Goal: Task Accomplishment & Management: Manage account settings

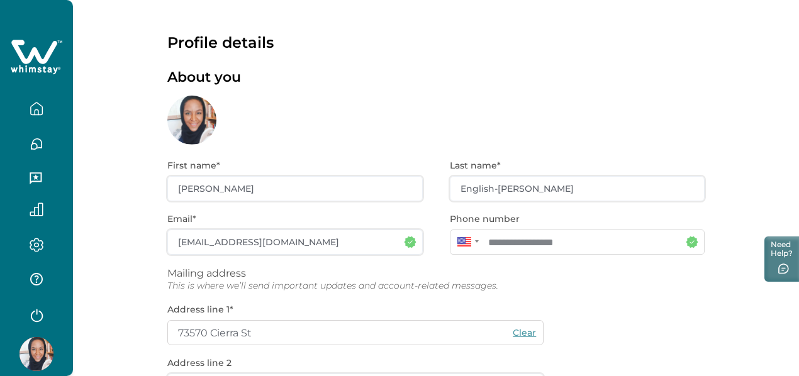
scroll to position [5, 0]
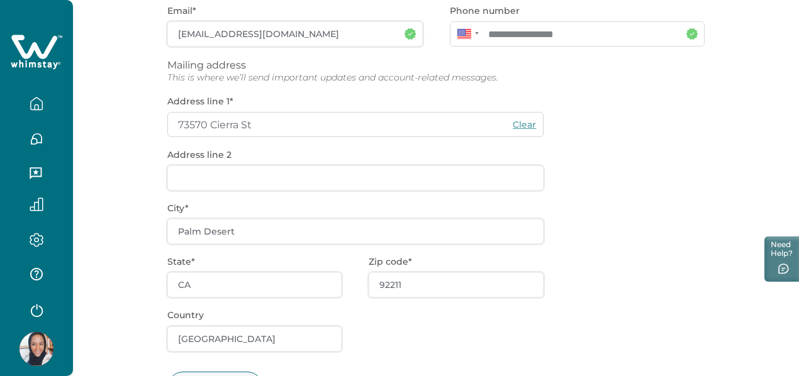
scroll to position [268, 0]
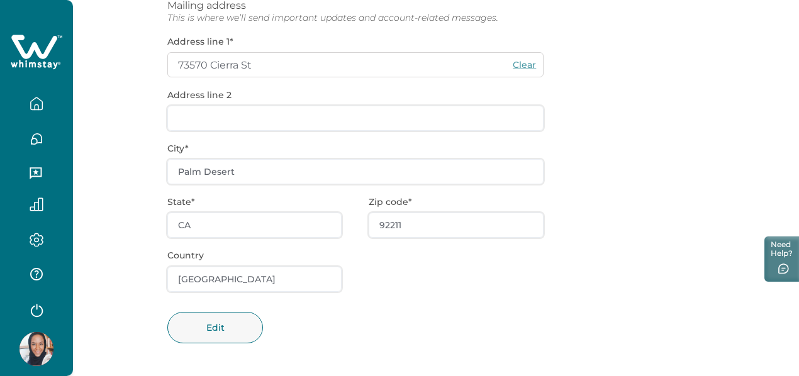
click at [33, 107] on icon "button" at bounding box center [37, 104] width 14 height 14
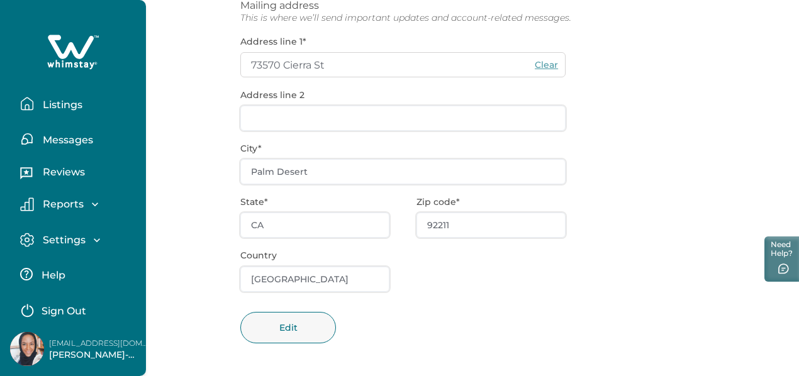
click at [58, 140] on p "Messages" at bounding box center [66, 140] width 54 height 13
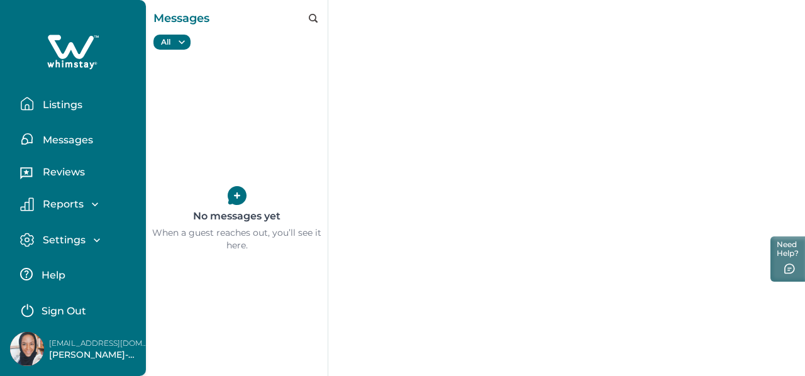
click at [55, 167] on p "Reviews" at bounding box center [62, 172] width 46 height 13
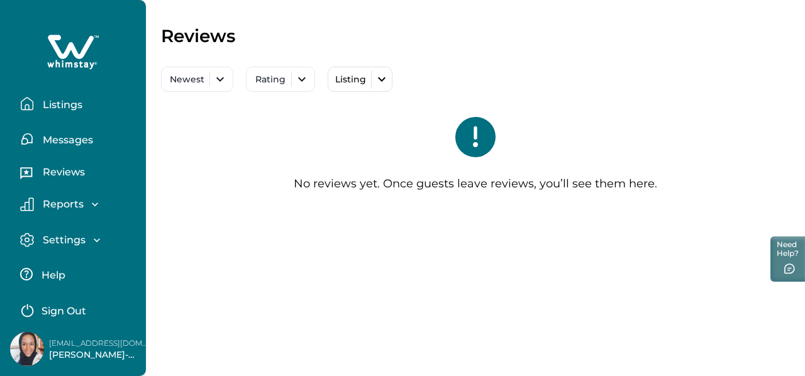
click at [66, 239] on p "Settings" at bounding box center [62, 240] width 47 height 13
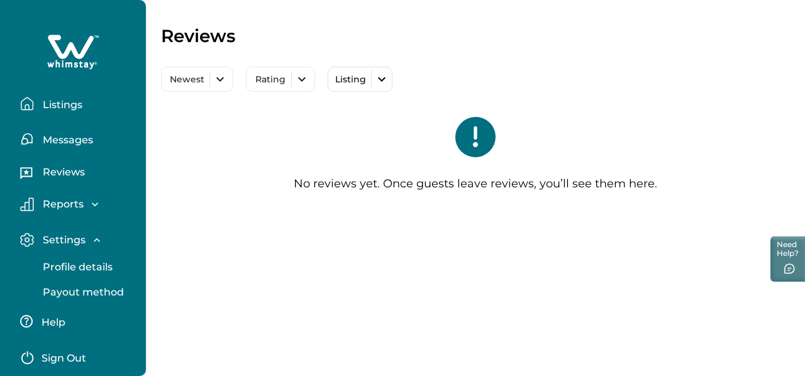
click at [104, 270] on p "Profile details" at bounding box center [76, 267] width 74 height 13
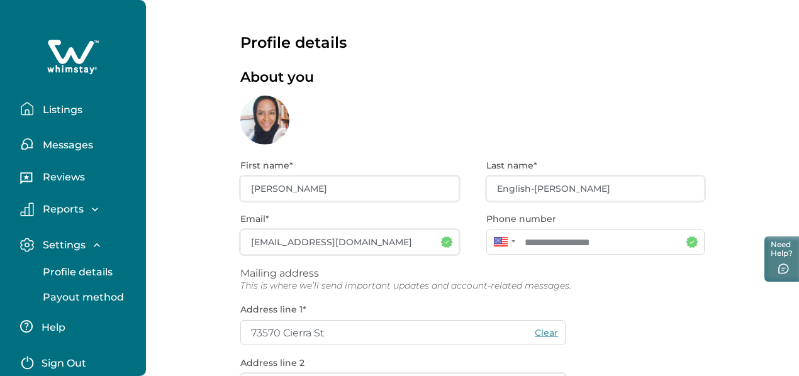
click at [69, 57] on icon at bounding box center [73, 57] width 52 height 38
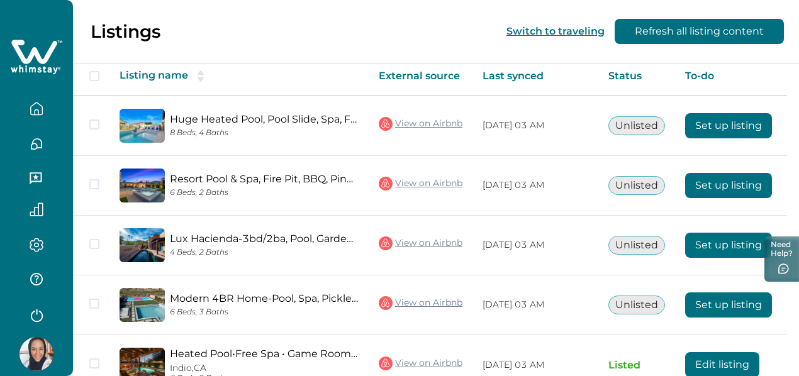
scroll to position [189, 0]
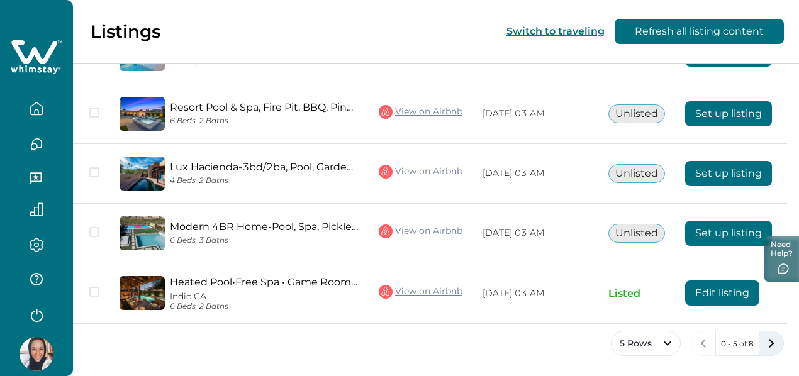
click at [775, 341] on icon "next page" at bounding box center [771, 344] width 18 height 18
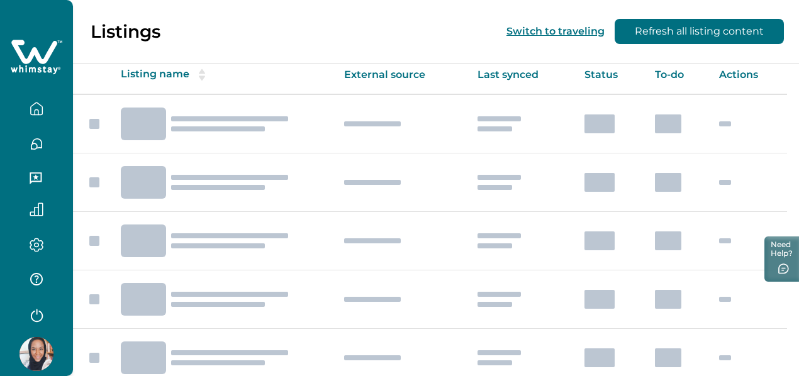
scroll to position [69, 0]
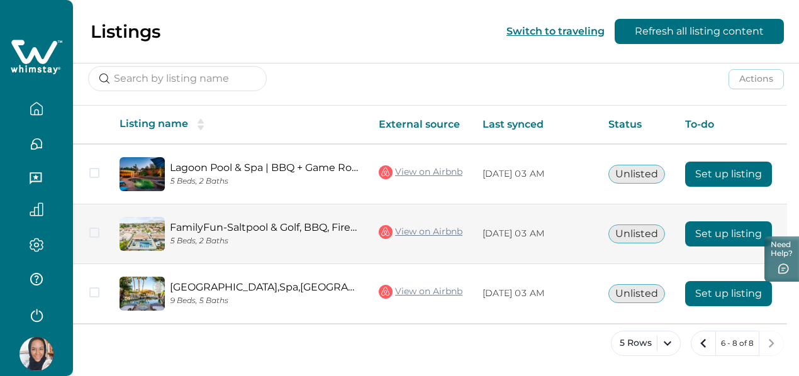
click at [96, 232] on span at bounding box center [94, 233] width 10 height 10
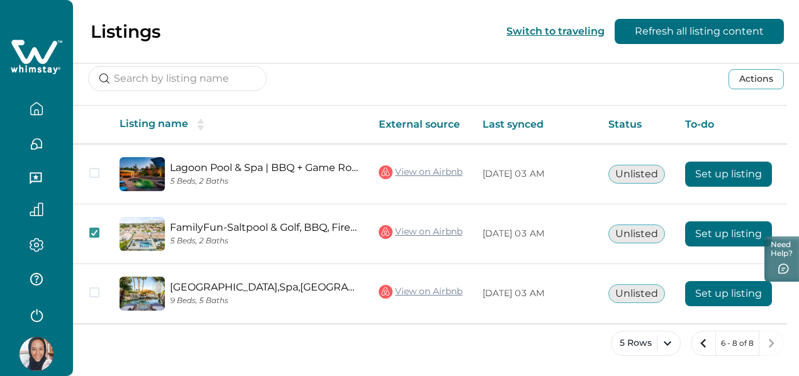
click at [774, 79] on button "Actions" at bounding box center [755, 79] width 55 height 20
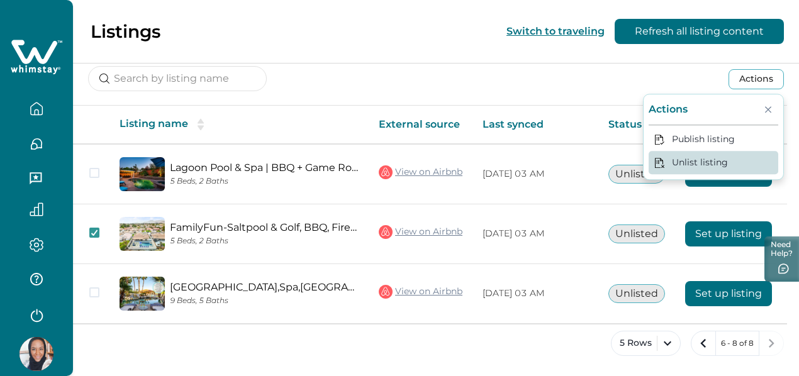
click at [697, 167] on button "Unlist listing" at bounding box center [713, 162] width 130 height 23
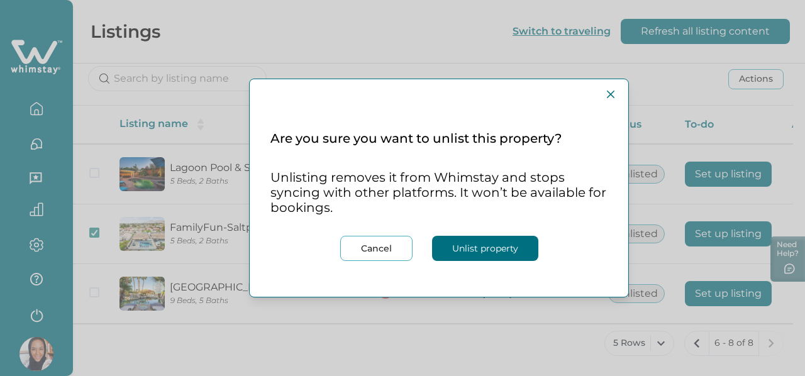
click at [501, 251] on button "Unlist property" at bounding box center [485, 248] width 106 height 25
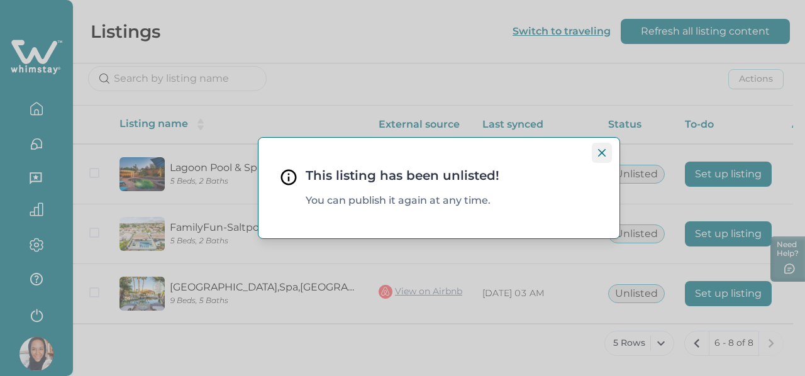
click at [599, 151] on icon "Close" at bounding box center [602, 153] width 8 height 8
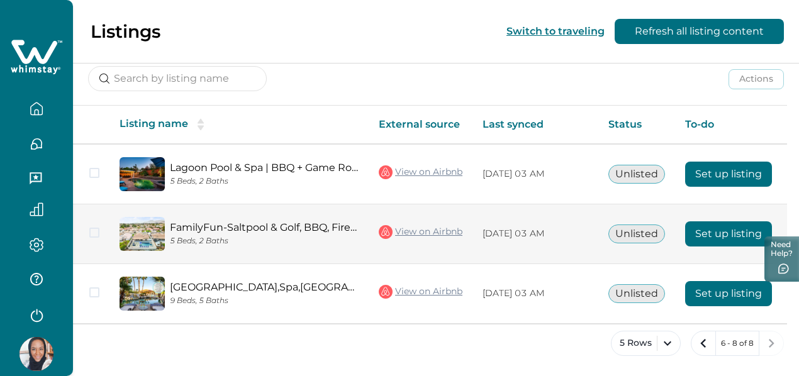
click at [92, 231] on span at bounding box center [94, 233] width 10 height 10
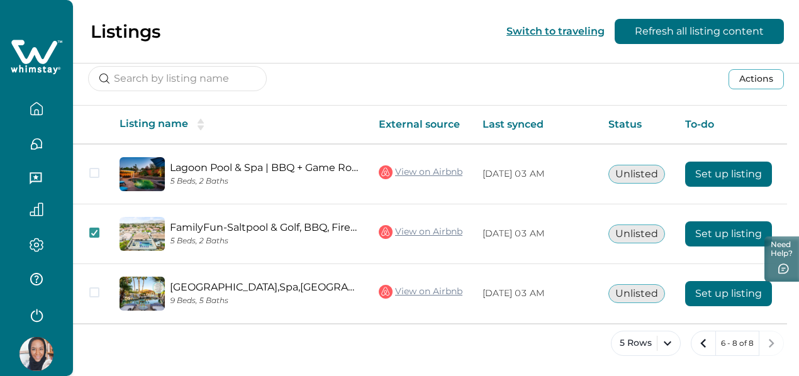
click at [764, 80] on button "Actions" at bounding box center [755, 79] width 55 height 20
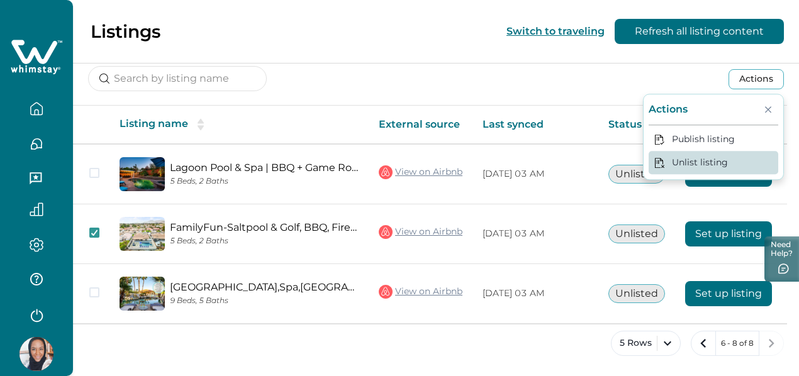
click at [691, 158] on button "Unlist listing" at bounding box center [713, 162] width 130 height 23
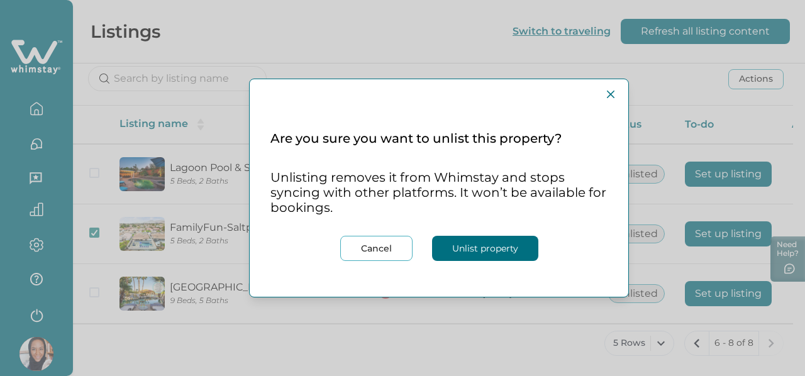
click at [502, 245] on button "Unlist property" at bounding box center [485, 248] width 106 height 25
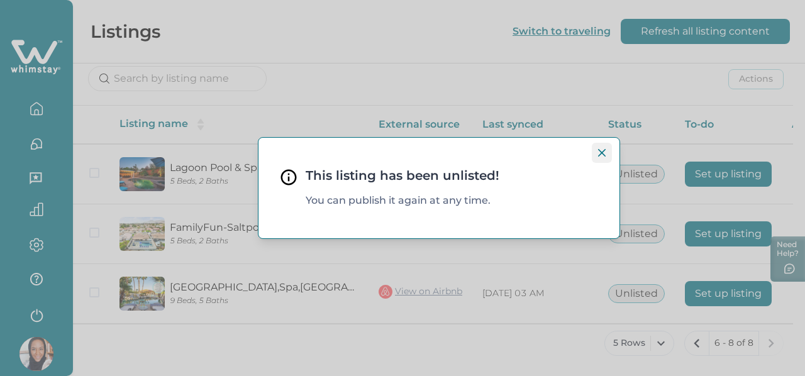
click at [602, 150] on icon "Close" at bounding box center [602, 153] width 8 height 8
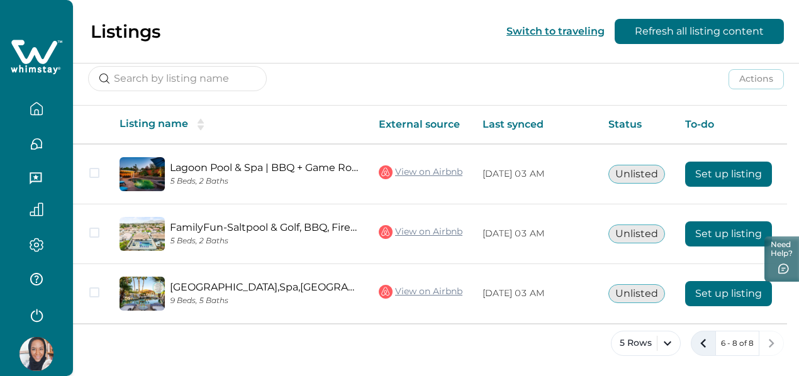
click at [704, 347] on icon "previous page" at bounding box center [703, 344] width 18 height 18
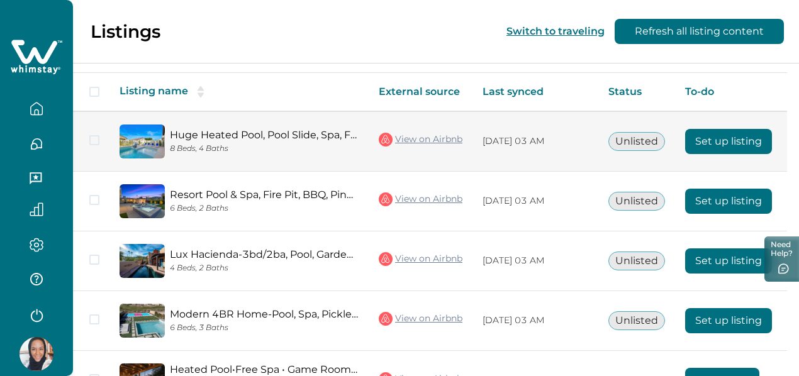
scroll to position [189, 0]
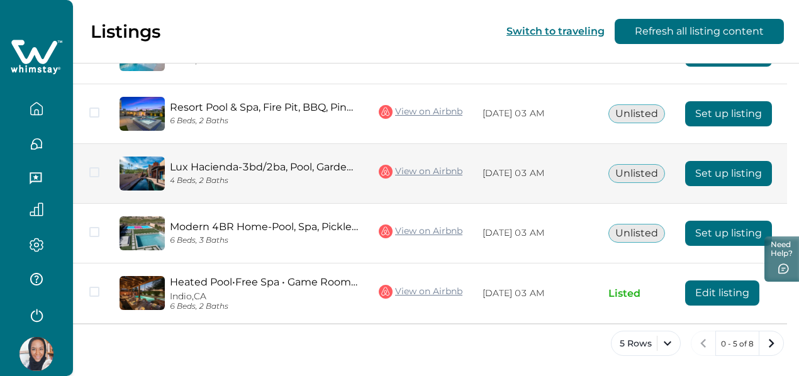
click at [92, 170] on span at bounding box center [94, 172] width 10 height 10
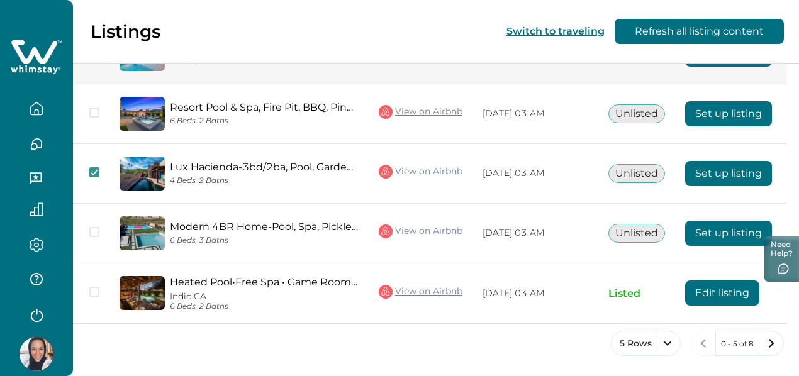
scroll to position [0, 0]
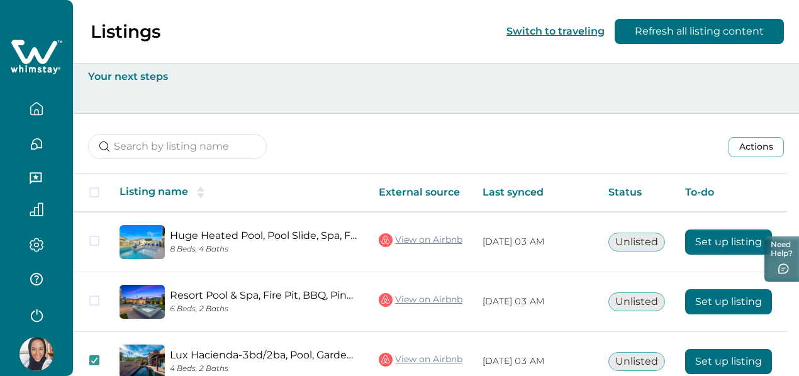
click at [769, 141] on button "Actions" at bounding box center [755, 147] width 55 height 20
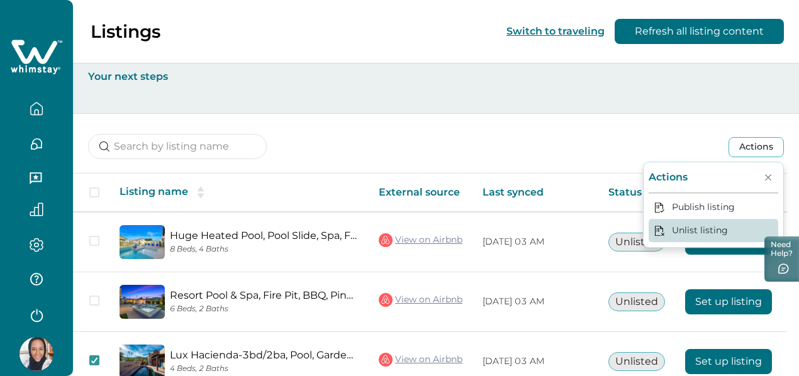
click at [717, 227] on button "Unlist listing" at bounding box center [713, 230] width 130 height 23
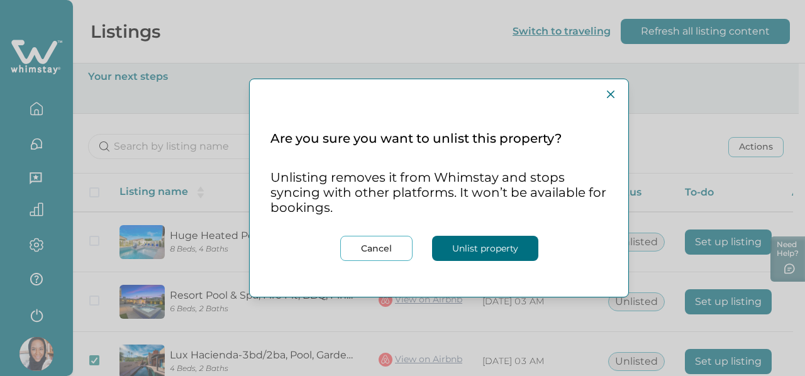
click at [506, 255] on button "Unlist property" at bounding box center [485, 248] width 106 height 25
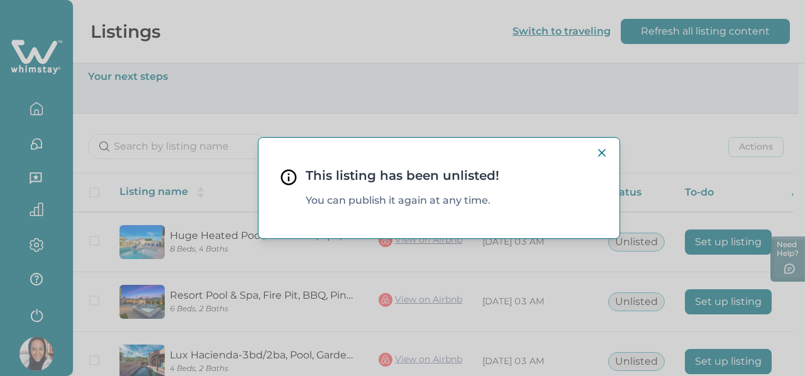
click at [377, 62] on div "This listing has been unlisted! You can publish it again at any time." at bounding box center [402, 188] width 805 height 376
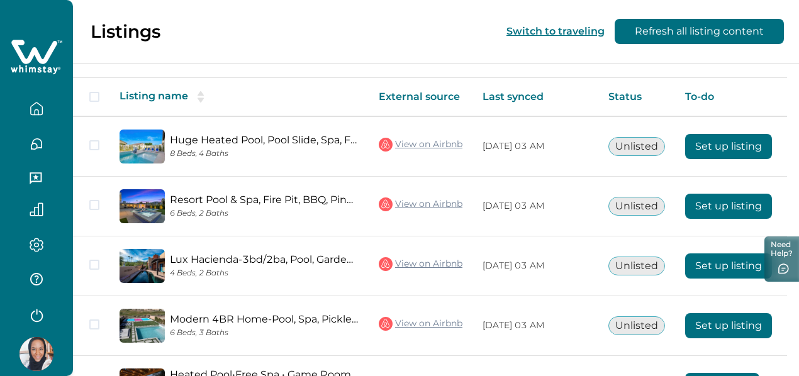
scroll to position [189, 0]
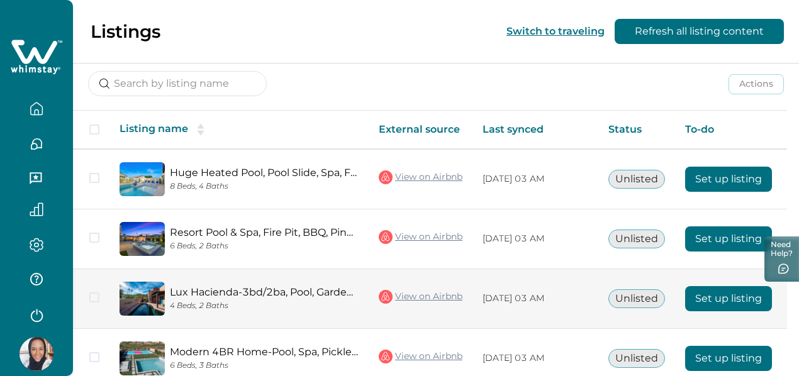
scroll to position [189, 0]
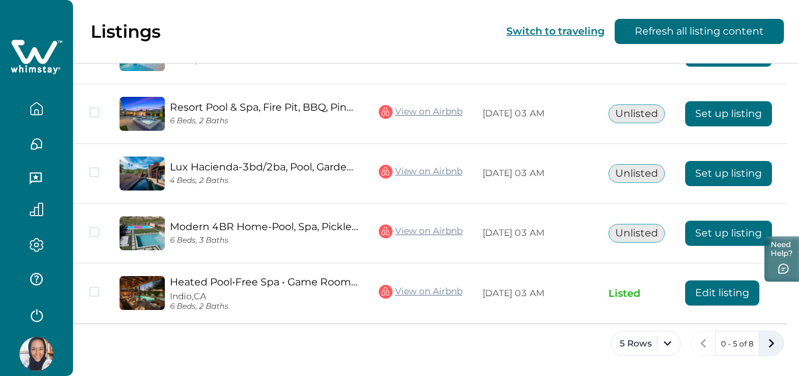
click at [768, 340] on icon "next page" at bounding box center [771, 344] width 18 height 18
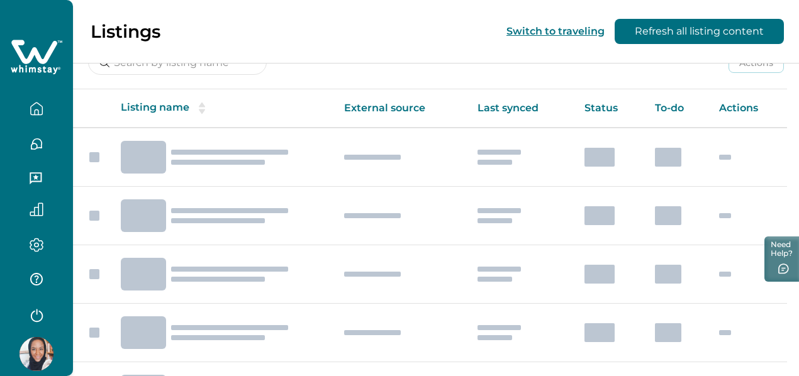
scroll to position [69, 0]
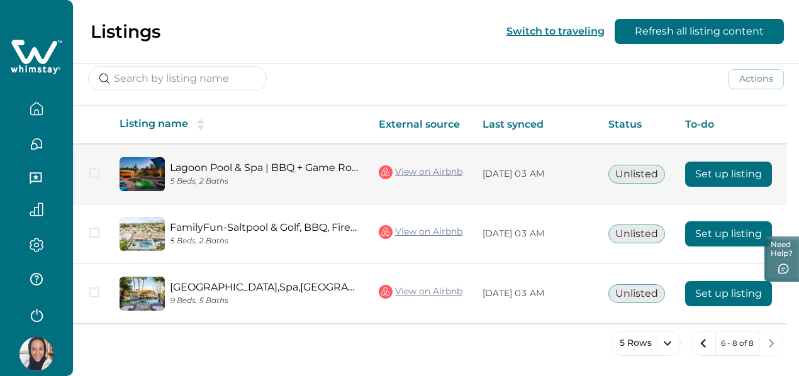
click at [97, 170] on span at bounding box center [94, 173] width 10 height 10
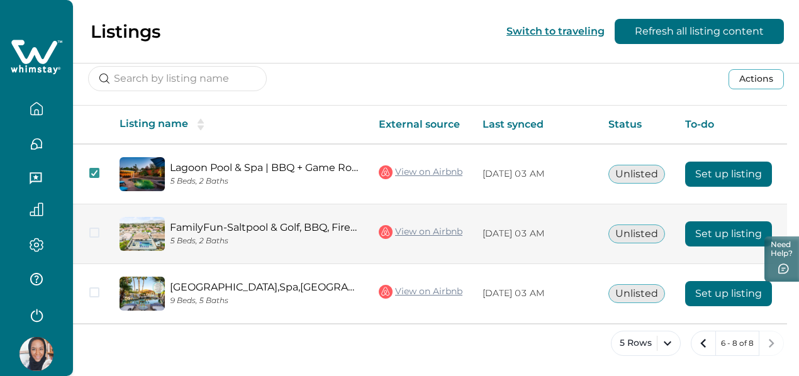
click at [96, 235] on span at bounding box center [94, 233] width 10 height 10
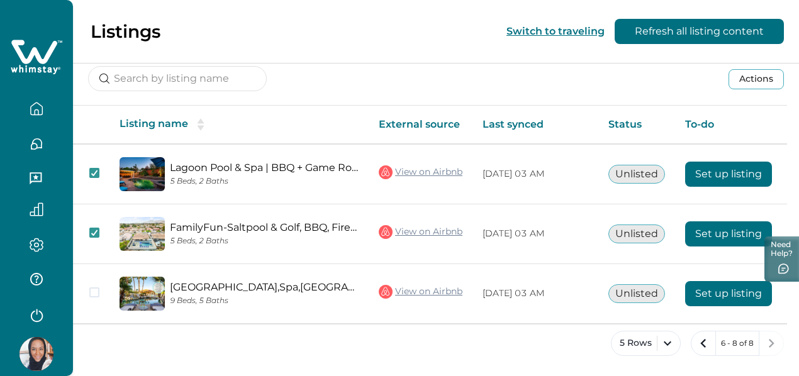
click at [767, 80] on button "Actions" at bounding box center [755, 79] width 55 height 20
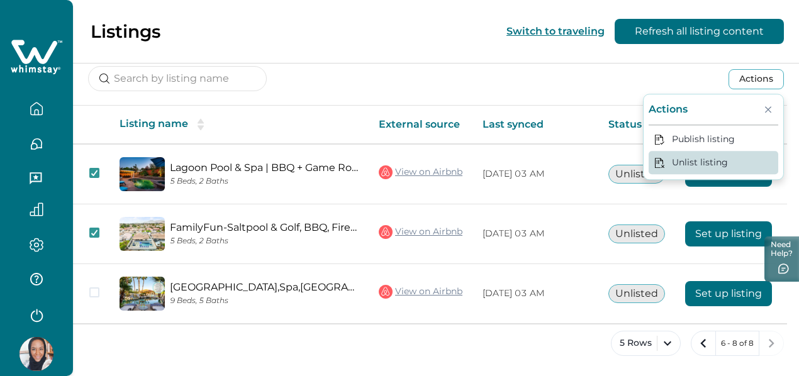
click at [710, 163] on button "Unlist listing" at bounding box center [713, 162] width 130 height 23
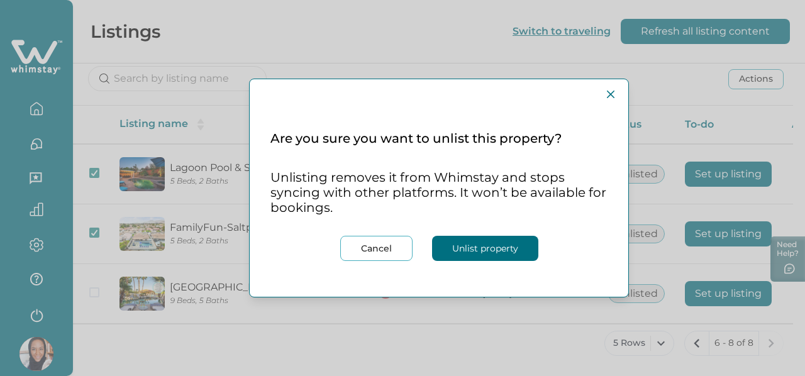
click at [444, 250] on button "Unlist property" at bounding box center [485, 248] width 106 height 25
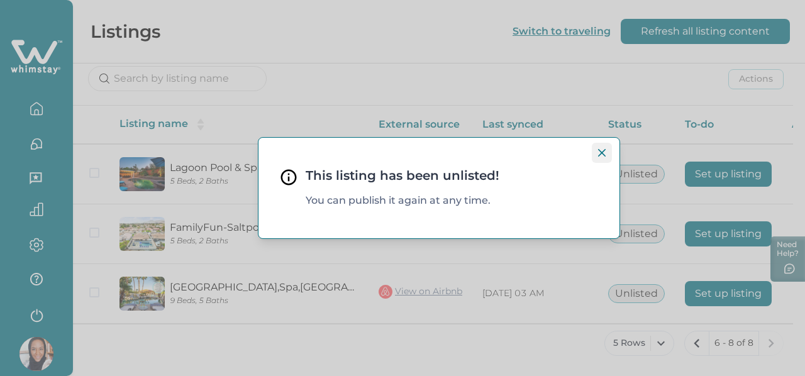
click at [608, 156] on button "Close" at bounding box center [602, 153] width 20 height 20
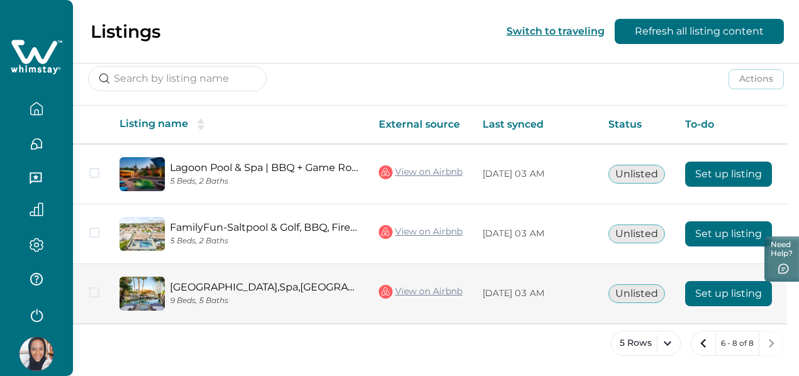
drag, startPoint x: 748, startPoint y: 324, endPoint x: 782, endPoint y: 309, distance: 37.2
click at [799, 308] on html "Skip to Content Listings Switch to traveling Refresh all listing content Your n…" at bounding box center [399, 120] width 799 height 376
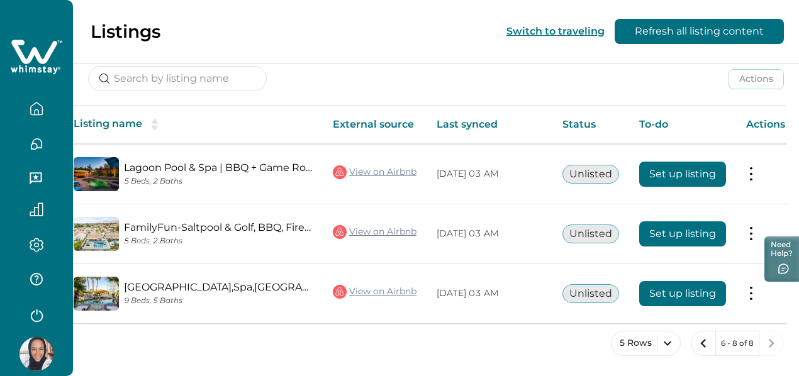
scroll to position [0, 0]
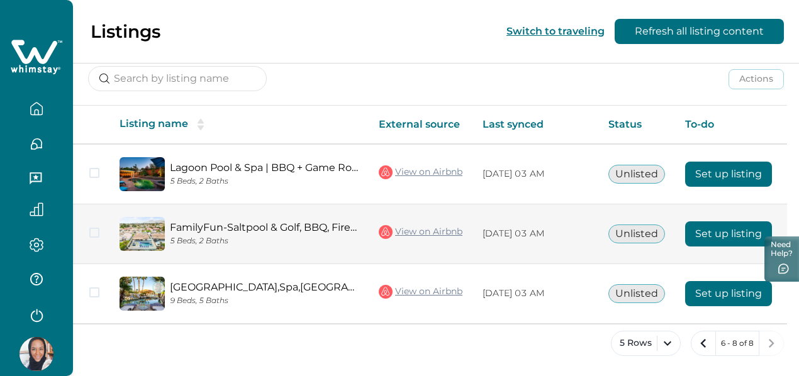
click at [95, 232] on span at bounding box center [94, 233] width 10 height 10
click at [96, 232] on icon at bounding box center [95, 233] width 8 height 6
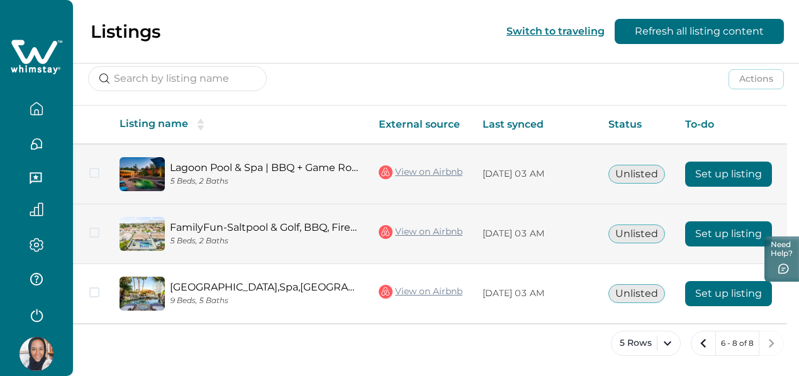
click at [93, 172] on span at bounding box center [94, 173] width 10 height 10
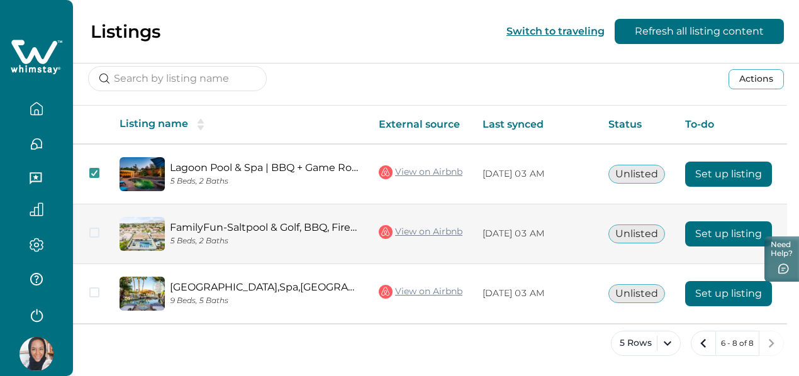
click at [748, 79] on button "Actions" at bounding box center [755, 79] width 55 height 20
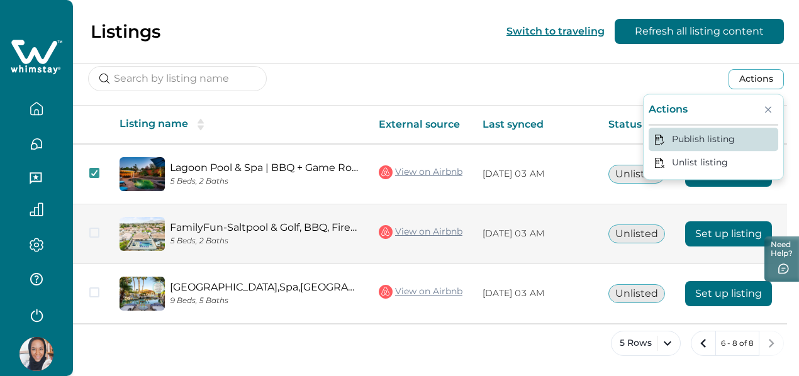
click at [723, 138] on button "Publish listing" at bounding box center [713, 139] width 130 height 23
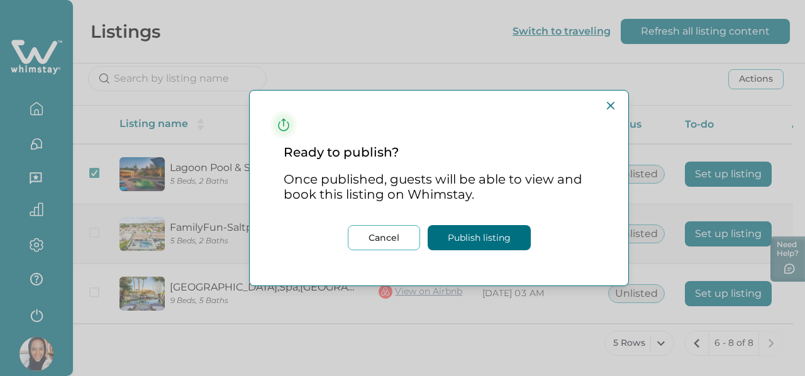
click at [497, 238] on button "Publish listing" at bounding box center [479, 237] width 103 height 25
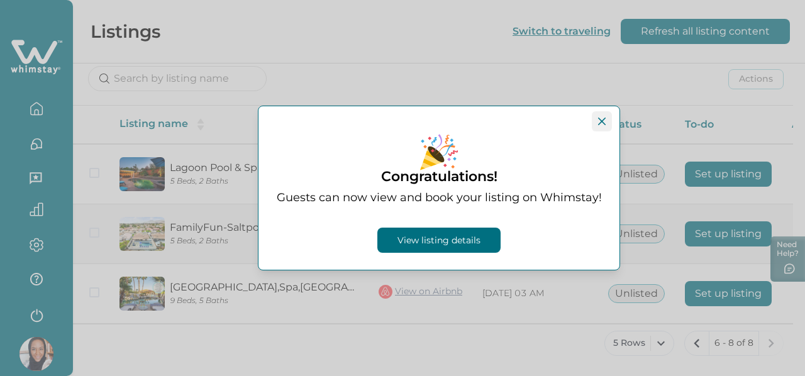
click at [604, 121] on icon "Close" at bounding box center [602, 122] width 8 height 8
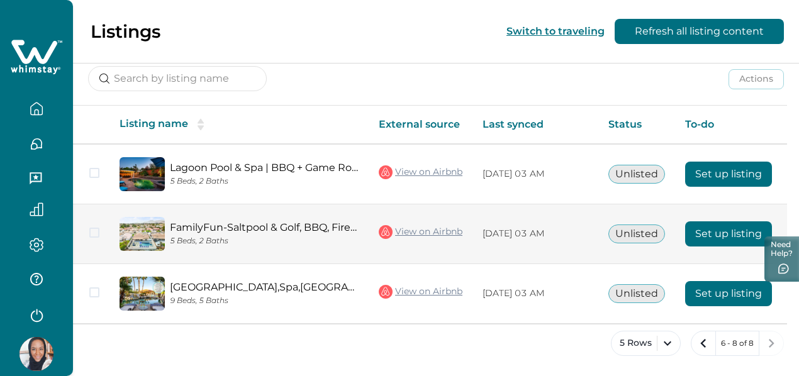
click at [92, 230] on span at bounding box center [94, 233] width 10 height 10
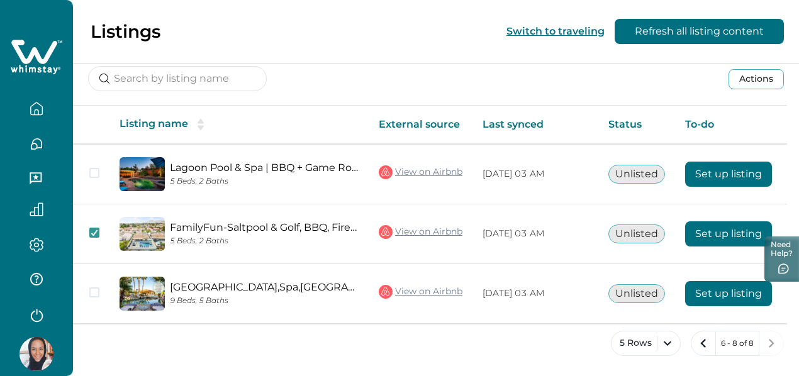
click at [770, 74] on button "Actions" at bounding box center [755, 79] width 55 height 20
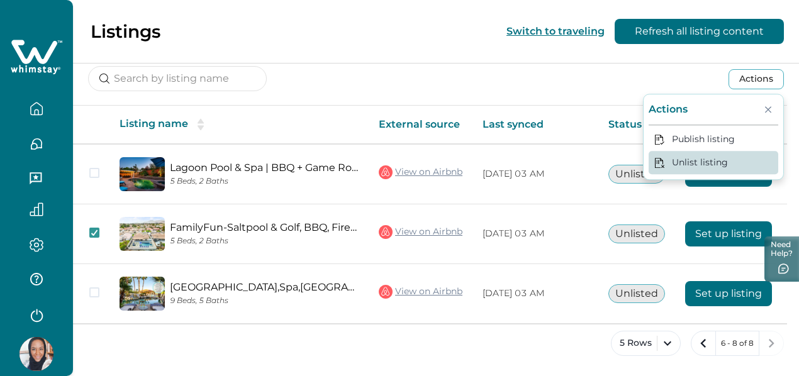
click at [725, 164] on button "Unlist listing" at bounding box center [713, 162] width 130 height 23
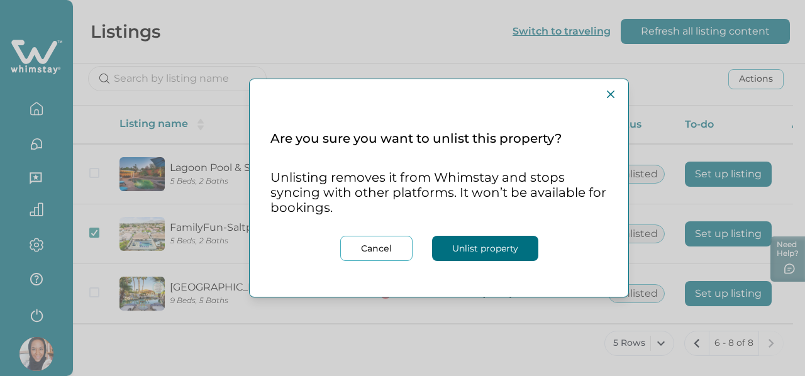
click at [511, 257] on button "Unlist property" at bounding box center [485, 248] width 106 height 25
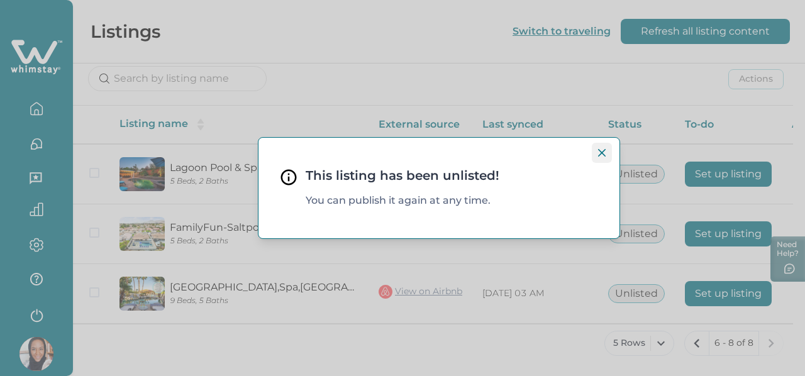
click at [600, 152] on icon "Close" at bounding box center [602, 153] width 8 height 8
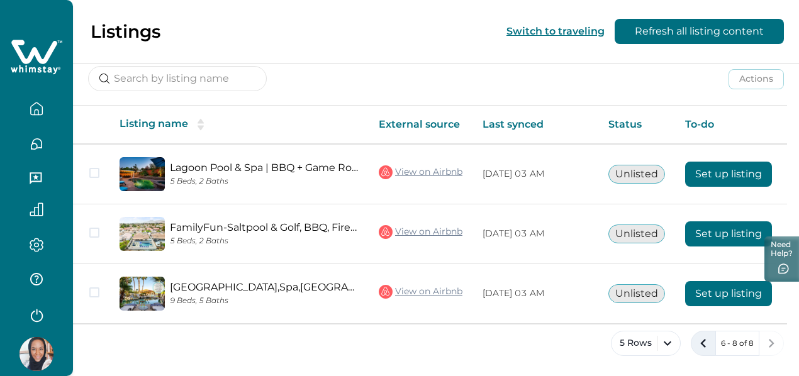
click at [702, 343] on icon "previous page" at bounding box center [703, 344] width 18 height 18
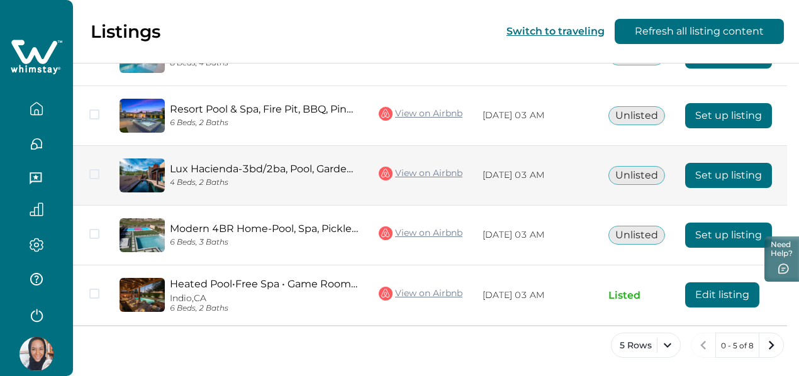
scroll to position [189, 0]
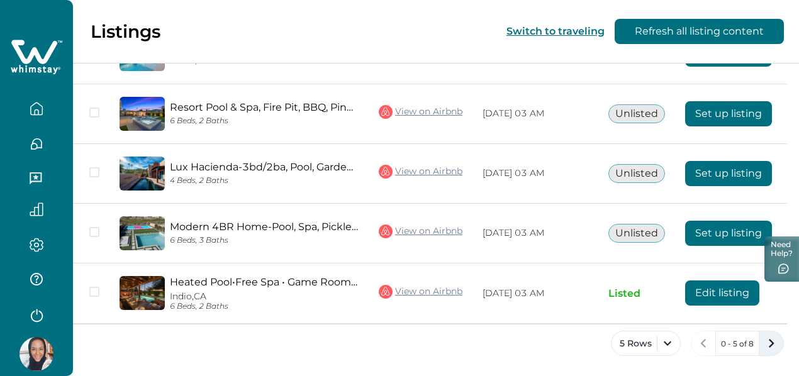
click at [770, 347] on icon "next page" at bounding box center [771, 344] width 18 height 18
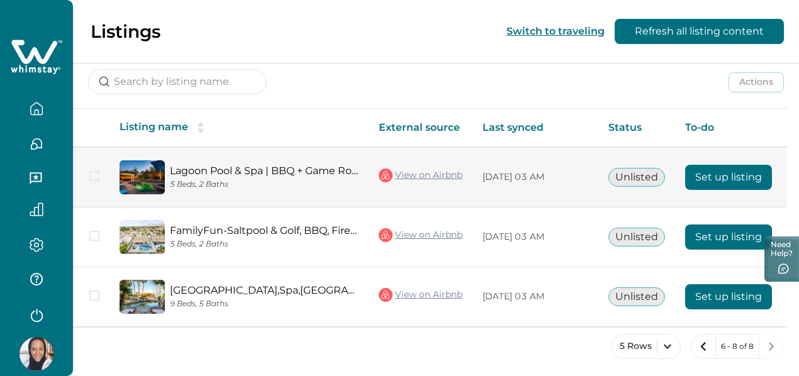
scroll to position [69, 0]
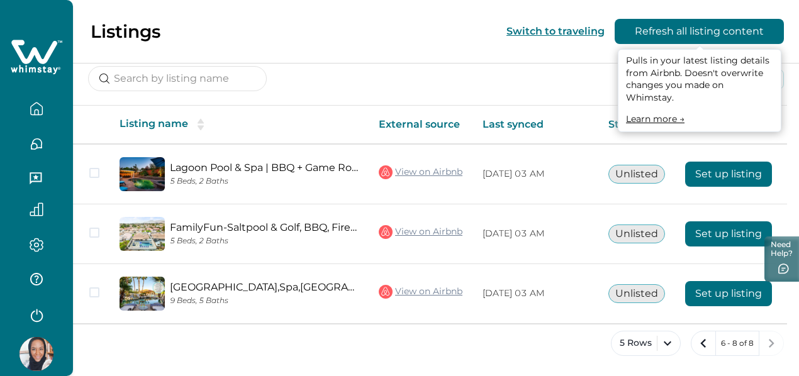
click at [765, 27] on button "Refresh all listing content" at bounding box center [698, 31] width 169 height 25
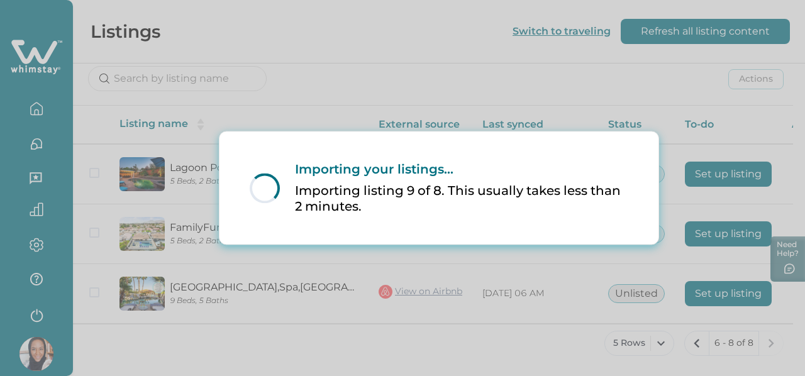
click at [280, 99] on div "Loading... Importing your listings... Importing listing 9 of 8. This usually ta…" at bounding box center [402, 188] width 805 height 376
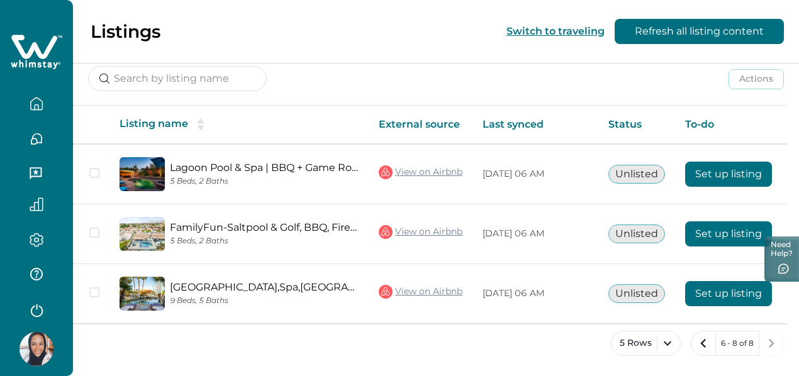
scroll to position [0, 0]
